Goal: Task Accomplishment & Management: Manage account settings

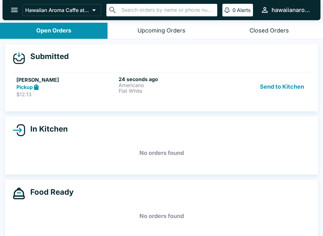
click at [284, 85] on button "Send to Kitchen" at bounding box center [282, 87] width 49 height 22
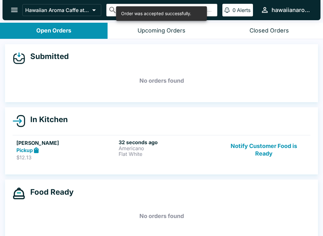
click at [36, 146] on h5 "[PERSON_NAME]" at bounding box center [66, 143] width 100 height 8
click at [141, 147] on p "Americano" at bounding box center [169, 149] width 100 height 6
click at [171, 147] on p "Americano" at bounding box center [169, 149] width 100 height 6
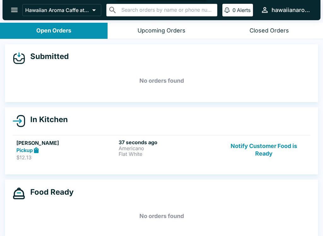
click at [162, 155] on p "Flat White" at bounding box center [169, 154] width 100 height 6
click at [74, 32] on button "Open Orders" at bounding box center [54, 31] width 108 height 16
click at [150, 153] on p "Flat White" at bounding box center [169, 154] width 100 height 6
click at [38, 149] on icon at bounding box center [36, 150] width 5 height 6
click at [136, 150] on p "Americano" at bounding box center [169, 149] width 100 height 6
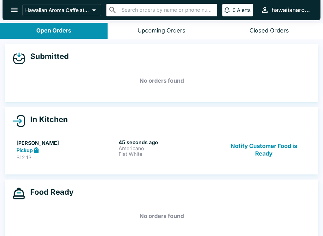
click at [95, 154] on p "$12.13" at bounding box center [66, 157] width 100 height 6
click at [69, 156] on p "$12.13" at bounding box center [66, 157] width 100 height 6
click at [61, 149] on div "Pickup" at bounding box center [66, 150] width 100 height 7
click at [37, 146] on h5 "[PERSON_NAME]" at bounding box center [66, 143] width 100 height 8
click at [50, 150] on div "Pickup" at bounding box center [66, 150] width 100 height 7
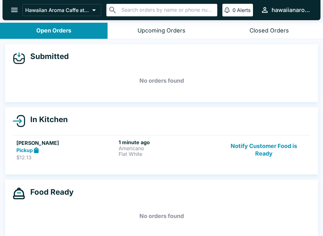
click at [153, 30] on div "Upcoming Orders" at bounding box center [162, 30] width 48 height 7
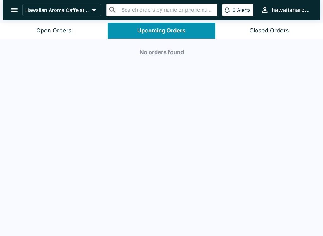
click at [63, 31] on div "Open Orders" at bounding box center [53, 30] width 35 height 7
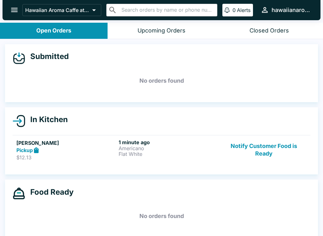
click at [64, 157] on p "$12.13" at bounding box center [66, 157] width 100 height 6
click at [23, 145] on h5 "[PERSON_NAME]" at bounding box center [66, 143] width 100 height 8
click at [136, 153] on p "Flat White" at bounding box center [169, 154] width 100 height 6
click at [188, 159] on div "1 minute ago Americano Flat White" at bounding box center [169, 150] width 100 height 22
click at [155, 160] on div "1 minute ago Americano Flat White" at bounding box center [169, 150] width 100 height 22
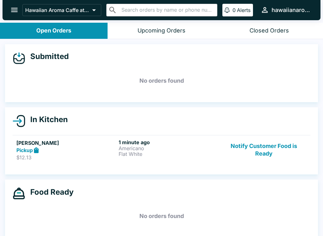
click at [116, 164] on link "[PERSON_NAME] Pickup $12.13 1 minute ago Americano Flat White Notify Customer F…" at bounding box center [162, 150] width 298 height 30
click at [88, 163] on link "[PERSON_NAME] Pickup $12.13 1 minute ago Americano Flat White Notify Customer F…" at bounding box center [162, 150] width 298 height 30
click at [75, 156] on p "$12.13" at bounding box center [66, 157] width 100 height 6
click at [51, 158] on p "$12.13" at bounding box center [66, 157] width 100 height 6
click at [39, 151] on icon at bounding box center [36, 150] width 5 height 6
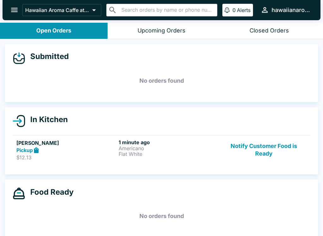
click at [174, 33] on div "Upcoming Orders" at bounding box center [162, 30] width 48 height 7
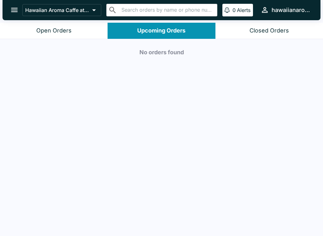
click at [65, 36] on button "Open Orders" at bounding box center [54, 31] width 108 height 16
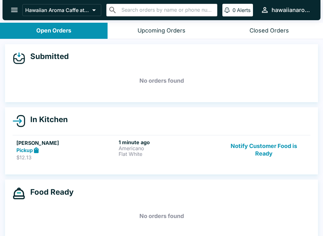
click at [11, 7] on icon "open drawer" at bounding box center [14, 10] width 9 height 9
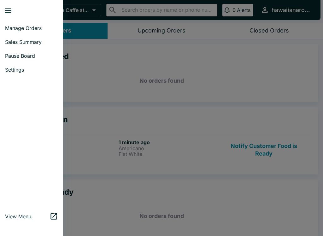
click at [44, 29] on span "Manage Orders" at bounding box center [31, 28] width 53 height 6
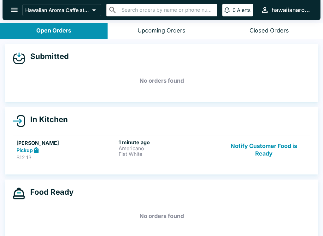
click at [46, 149] on div "Pickup" at bounding box center [66, 150] width 100 height 7
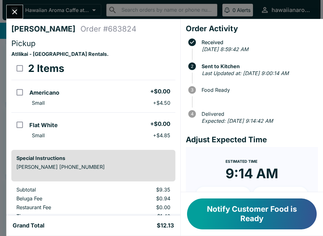
click at [241, 212] on button "Notify Customer Food is Ready" at bounding box center [252, 214] width 130 height 31
